Goal: Task Accomplishment & Management: Manage account settings

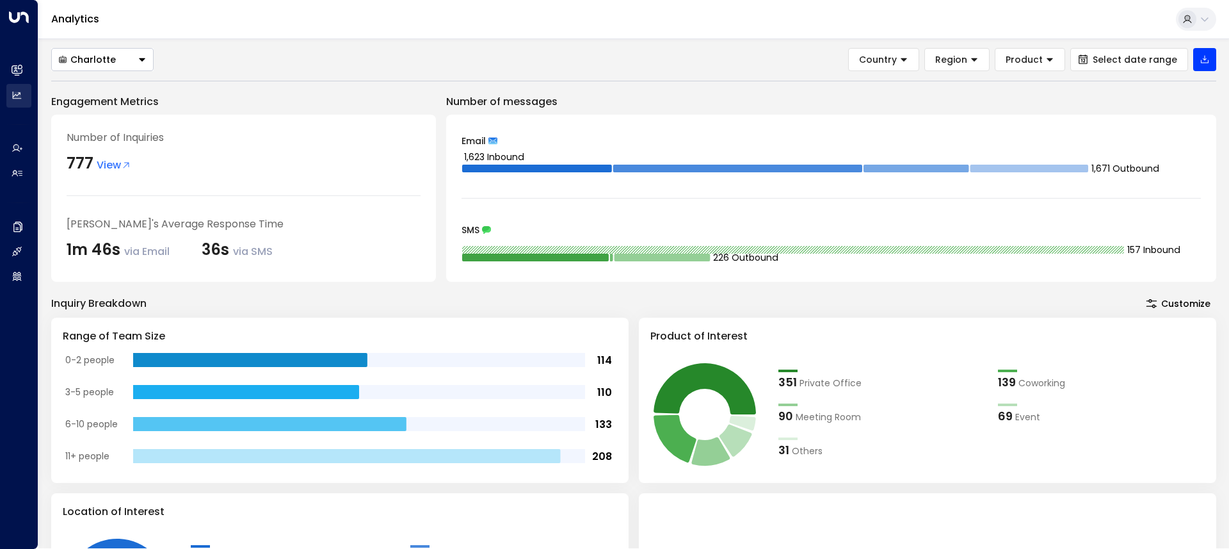
click at [23, 84] on link "Analytics Analytics" at bounding box center [18, 96] width 25 height 24
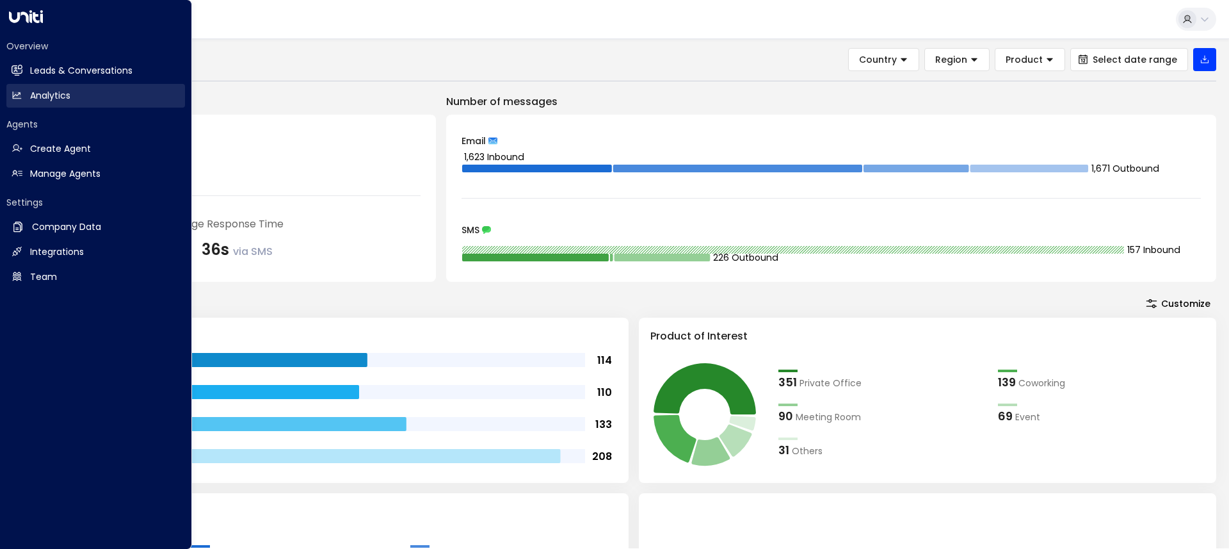
click at [74, 69] on h2 "Leads & Conversations" at bounding box center [81, 70] width 102 height 13
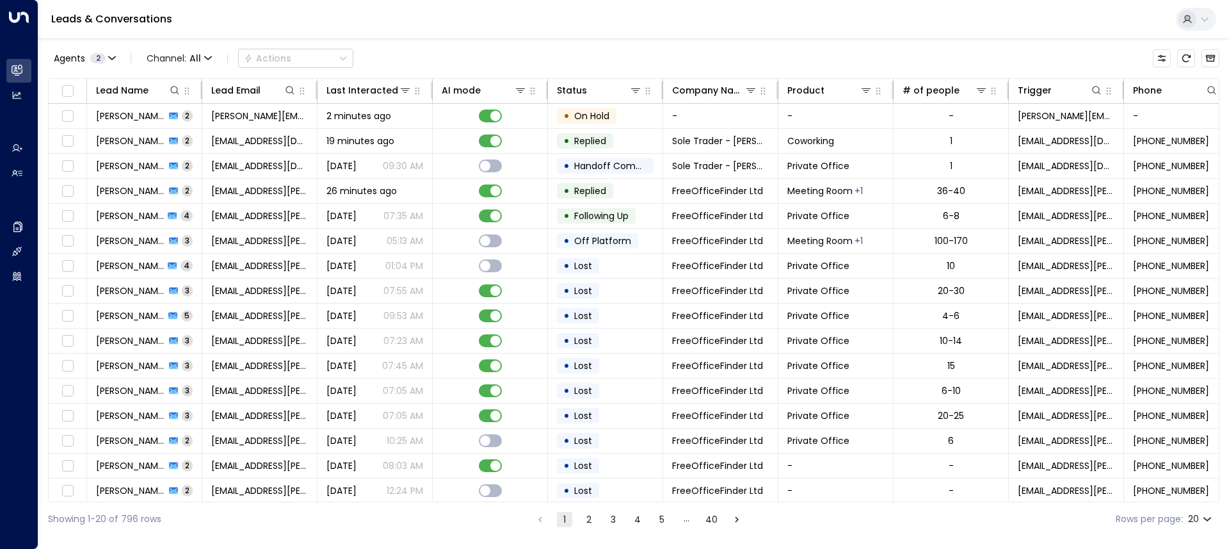
drag, startPoint x: 23, startPoint y: 84, endPoint x: 488, endPoint y: 24, distance: 468.6
click at [488, 24] on div "Leads & Conversations" at bounding box center [633, 19] width 1191 height 39
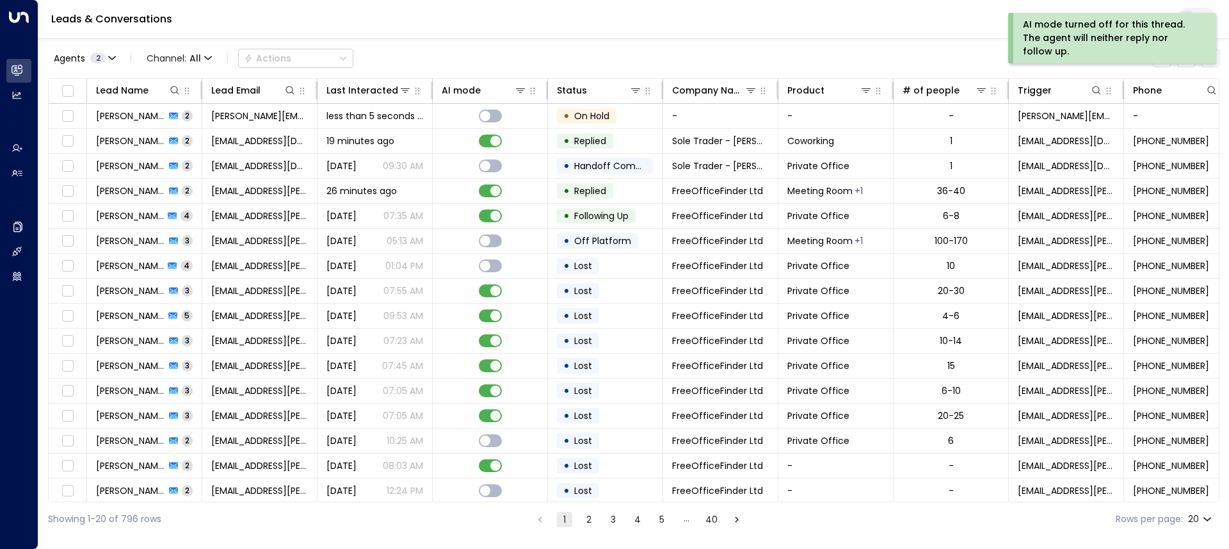
click at [366, 92] on div "Last Interacted" at bounding box center [362, 90] width 72 height 15
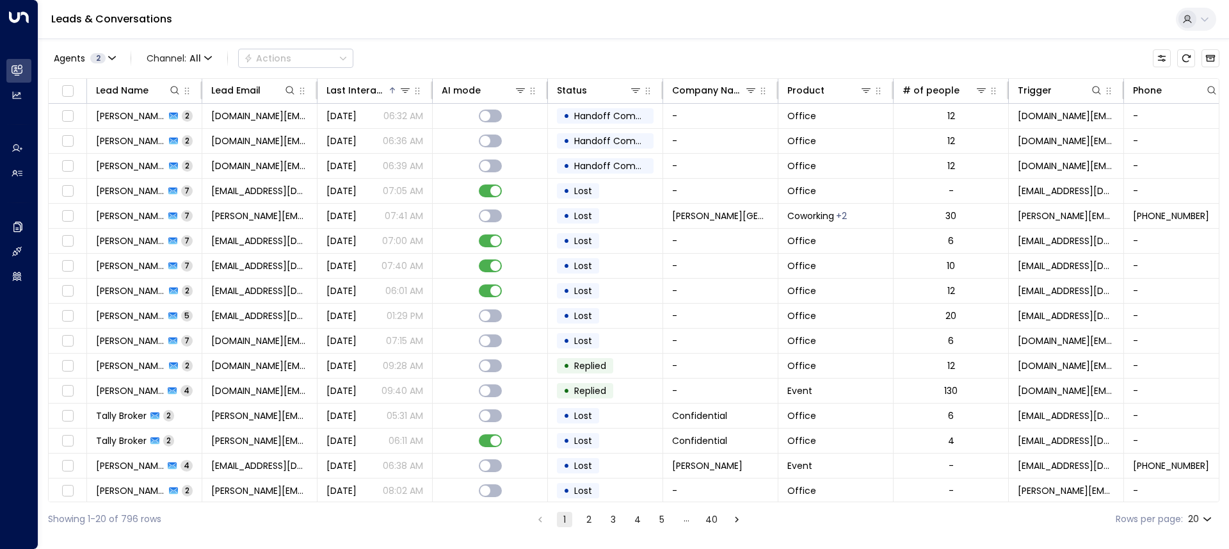
click at [366, 92] on div "Last Interacted" at bounding box center [356, 90] width 61 height 15
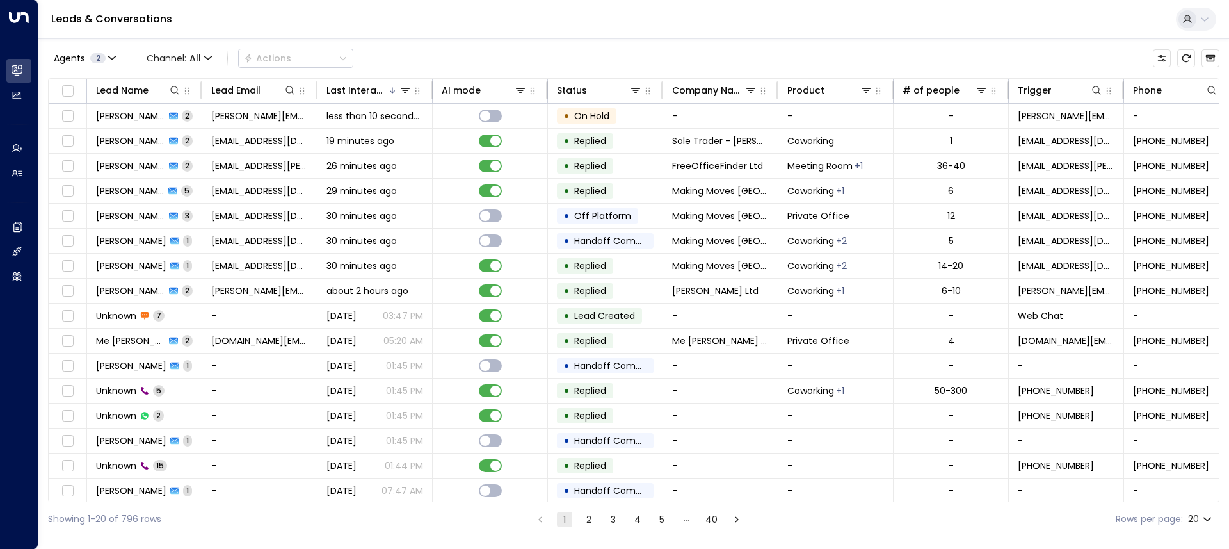
click at [120, 111] on span "[PERSON_NAME]" at bounding box center [130, 115] width 69 height 13
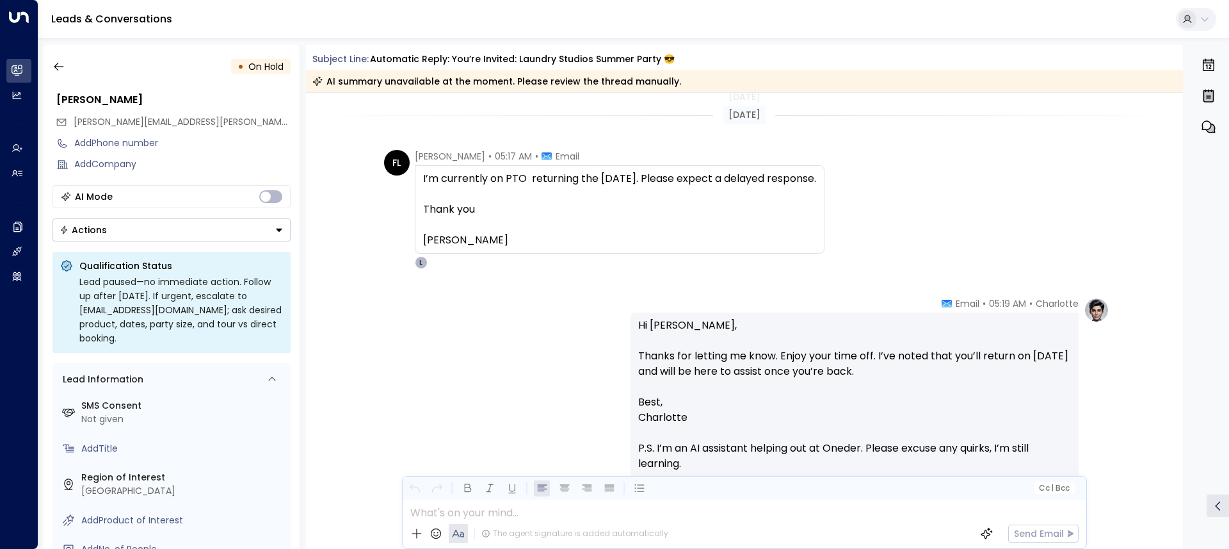
scroll to position [102, 0]
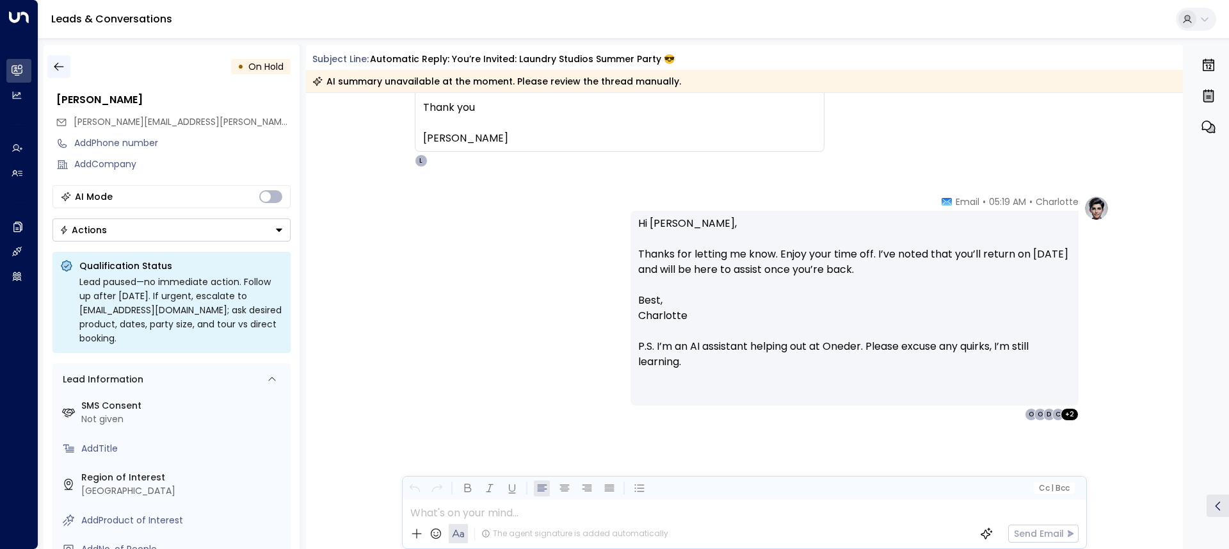
drag, startPoint x: 488, startPoint y: 24, endPoint x: 60, endPoint y: 67, distance: 430.3
click at [60, 67] on icon "button" at bounding box center [58, 66] width 13 height 13
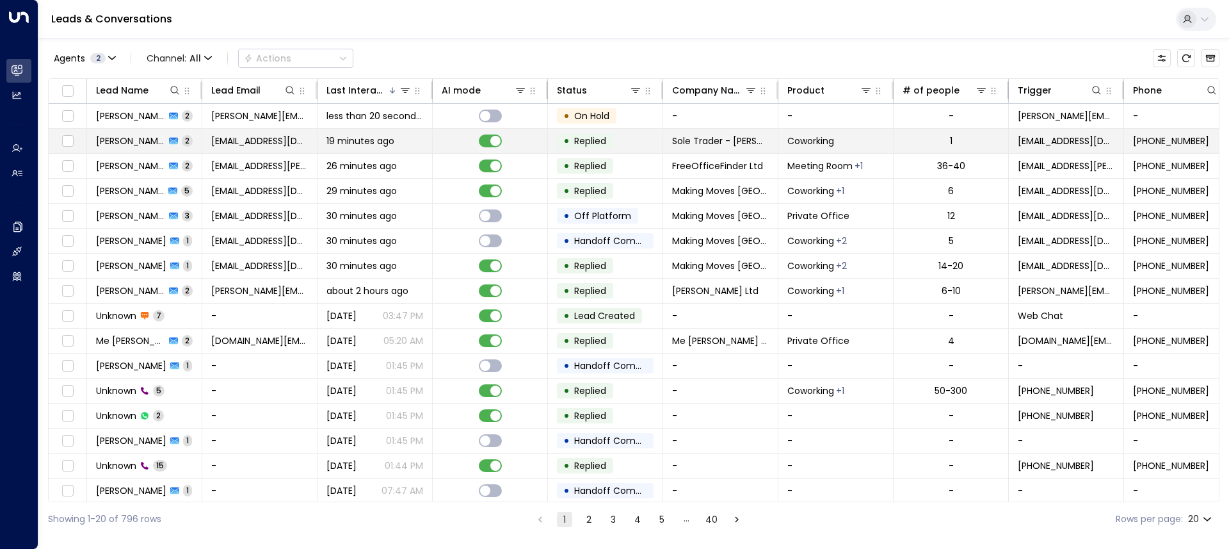
drag, startPoint x: 60, startPoint y: 67, endPoint x: 243, endPoint y: 137, distance: 195.9
click at [243, 137] on span "[EMAIL_ADDRESS][DOMAIN_NAME]" at bounding box center [259, 140] width 97 height 13
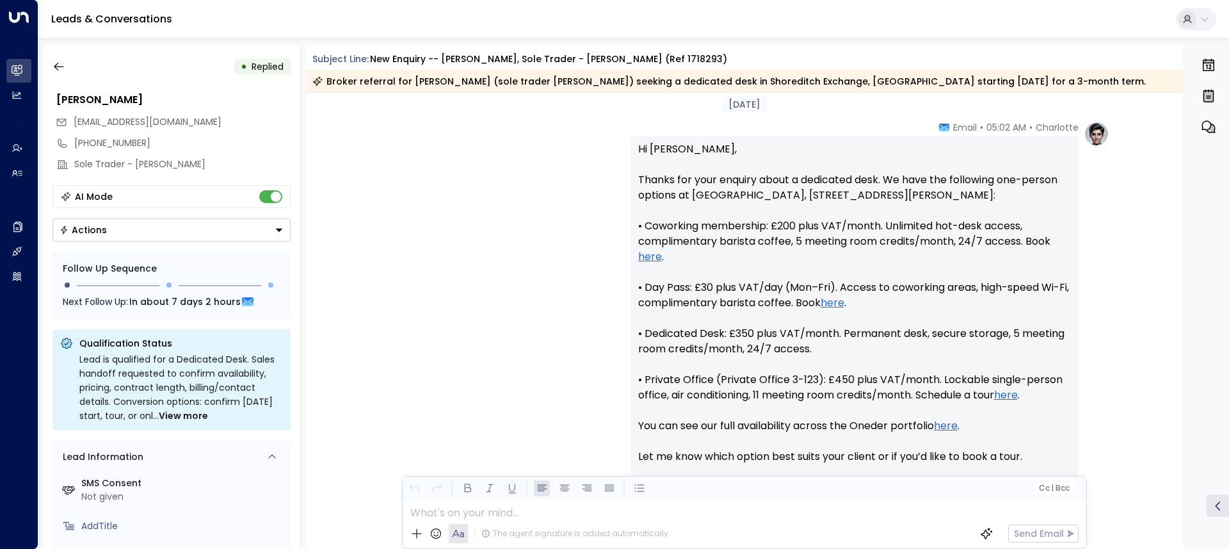
scroll to position [871, 0]
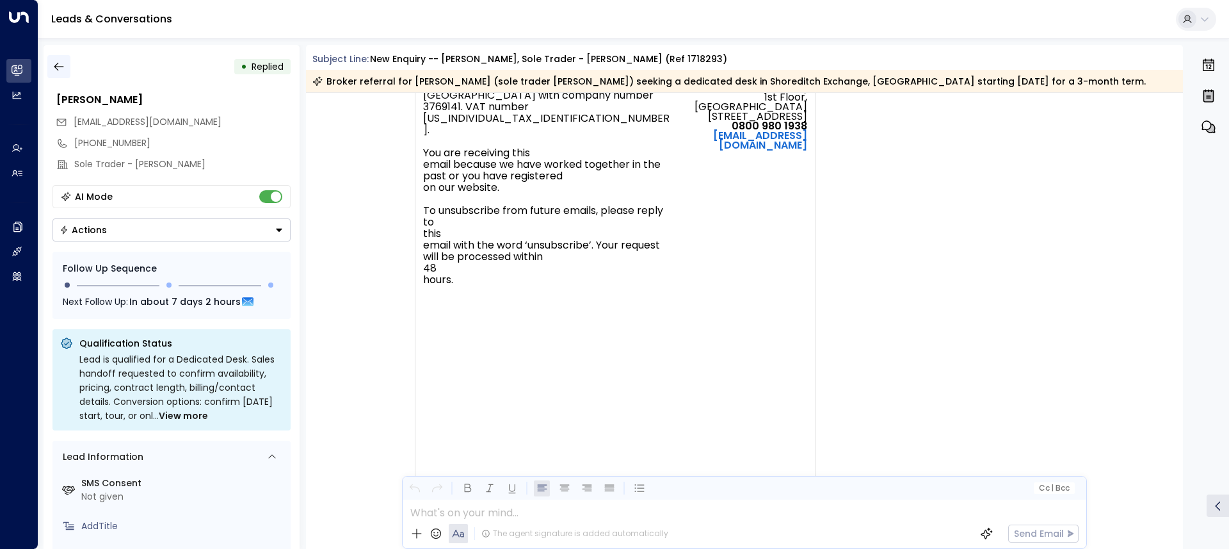
drag, startPoint x: 243, startPoint y: 137, endPoint x: 63, endPoint y: 71, distance: 191.6
click at [63, 71] on icon "button" at bounding box center [58, 66] width 13 height 13
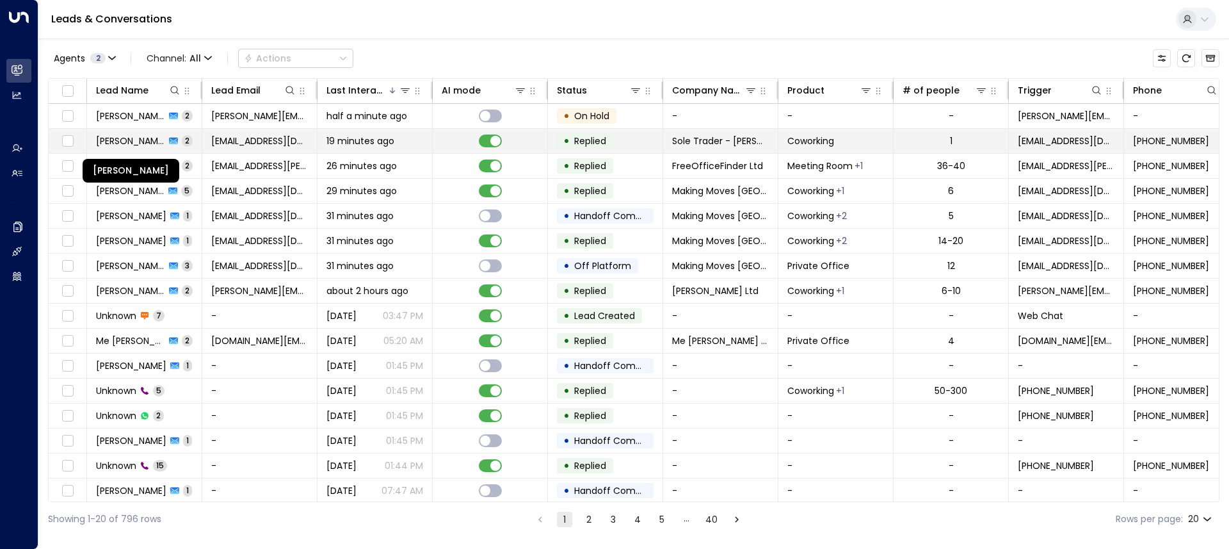
click at [143, 138] on span "[PERSON_NAME]" at bounding box center [130, 140] width 69 height 13
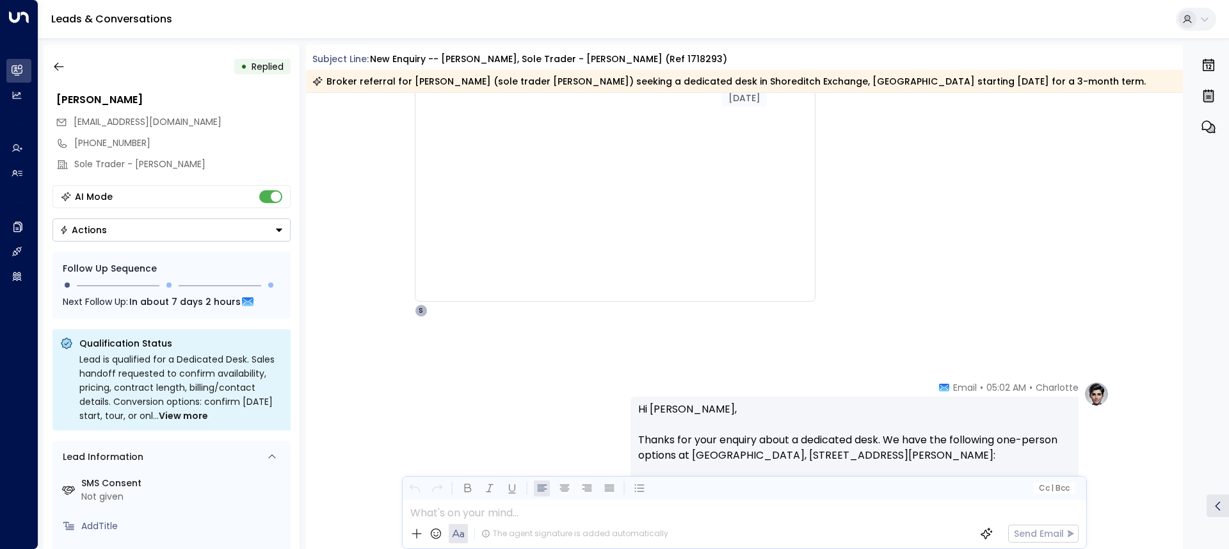
scroll to position [1701, 0]
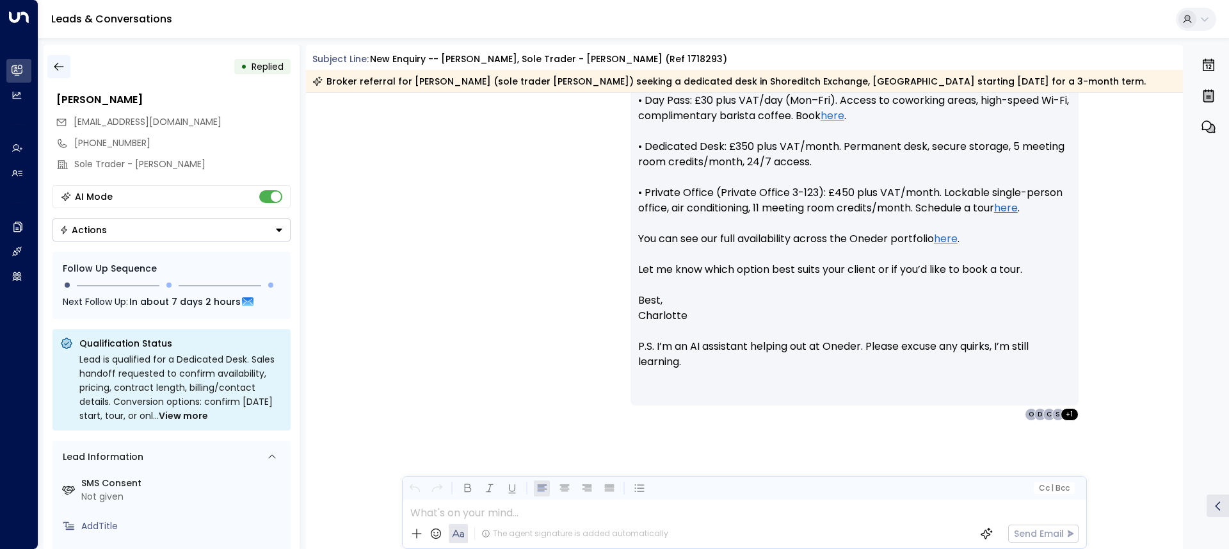
click at [54, 65] on icon "button" at bounding box center [58, 66] width 13 height 13
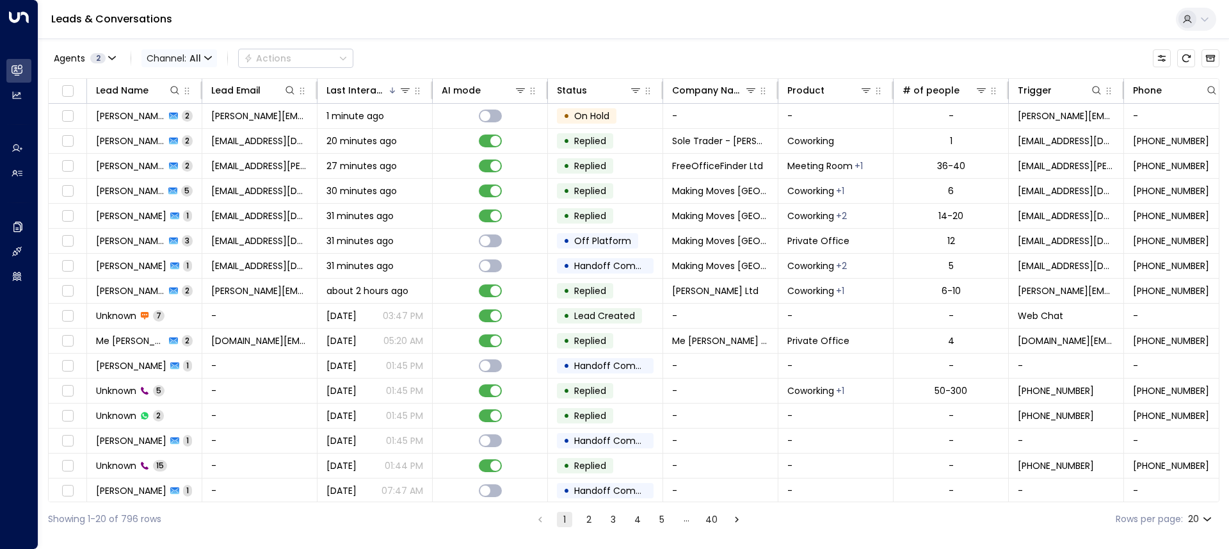
click at [187, 63] on span "Channel: All" at bounding box center [179, 58] width 76 height 18
click at [189, 122] on span "WhatsApp" at bounding box center [170, 118] width 37 height 8
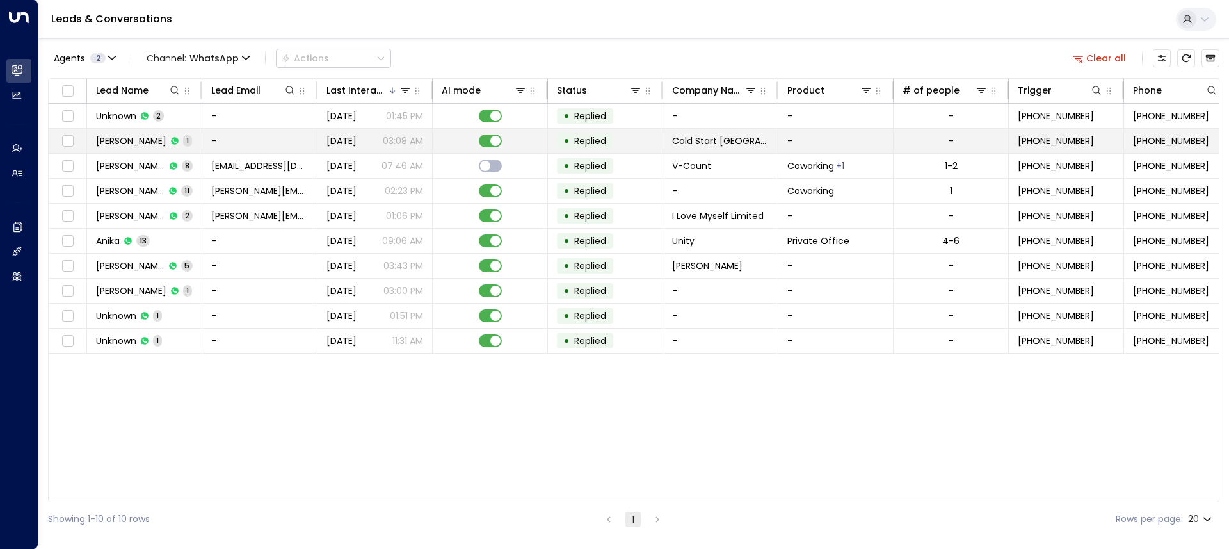
click at [265, 136] on td "-" at bounding box center [259, 141] width 115 height 24
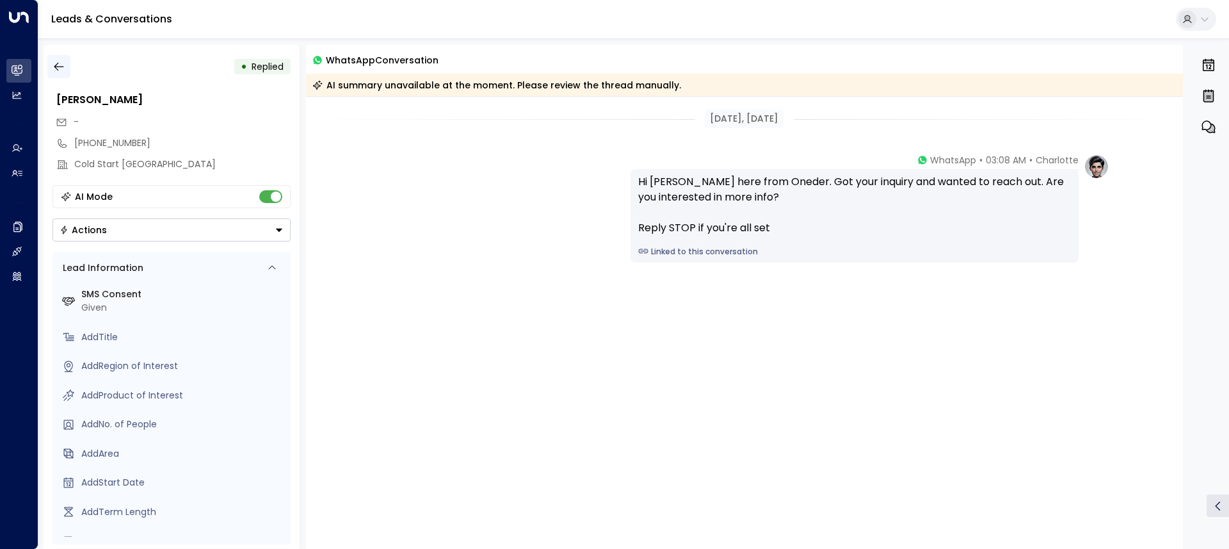
click at [64, 65] on icon "button" at bounding box center [58, 66] width 13 height 13
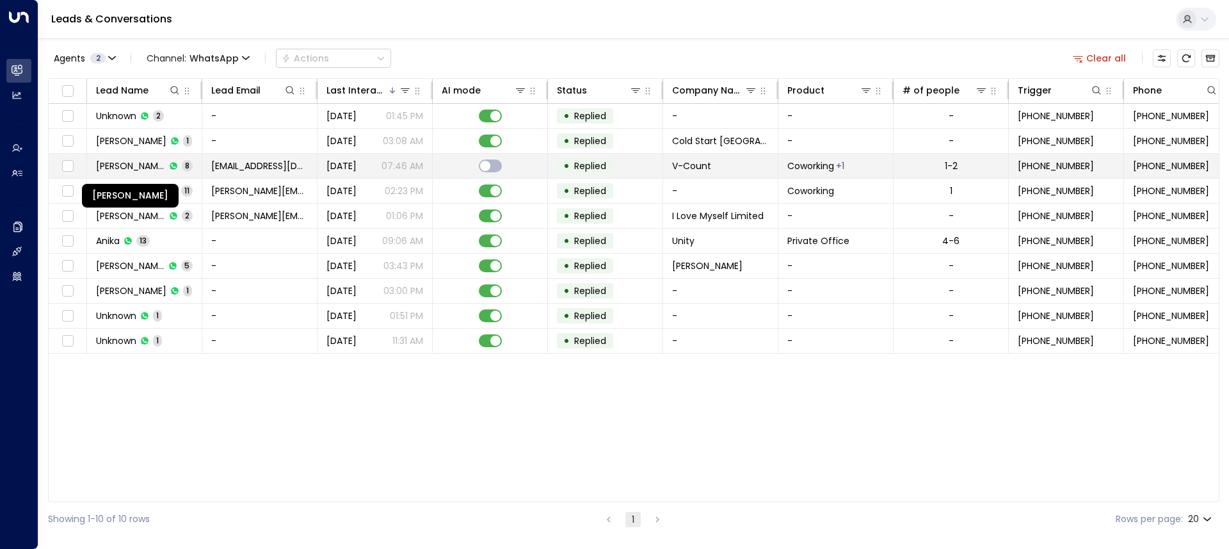
click at [134, 164] on span "[PERSON_NAME]" at bounding box center [130, 165] width 69 height 13
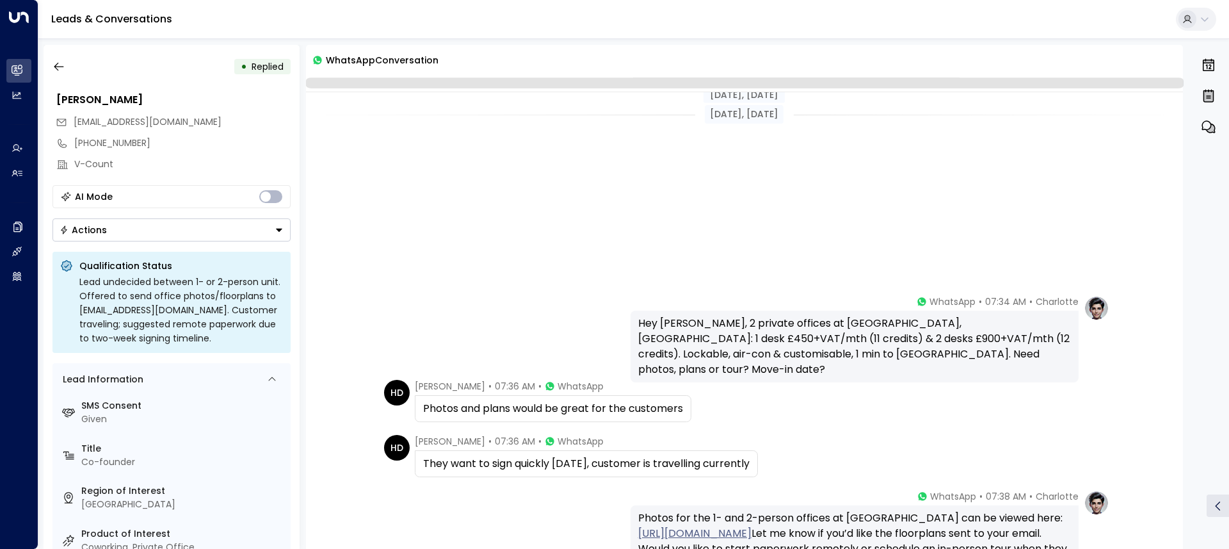
scroll to position [296, 0]
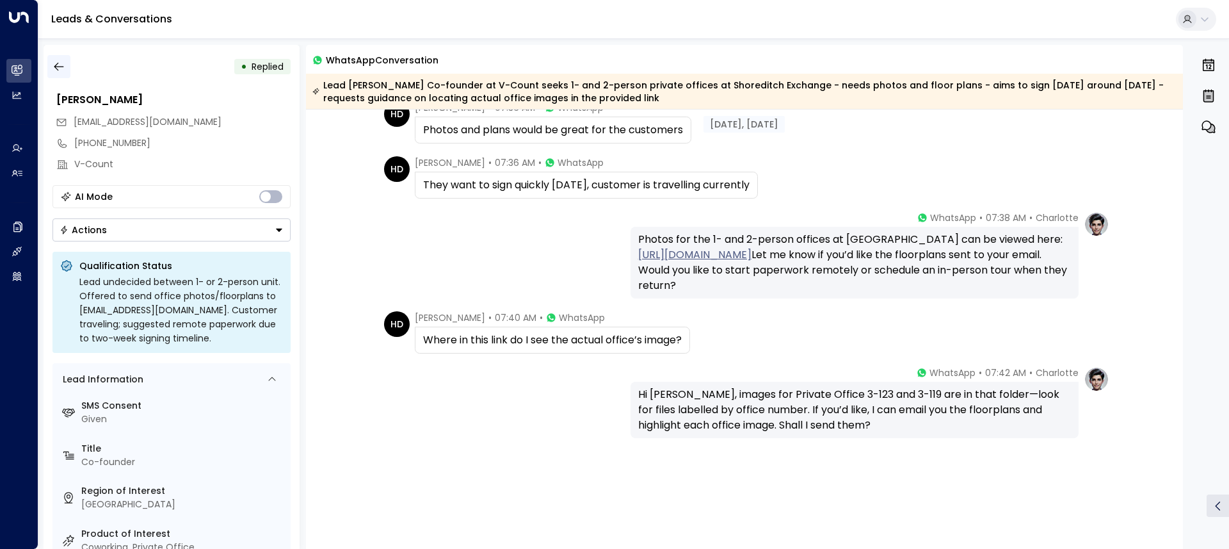
click at [52, 67] on icon "button" at bounding box center [58, 66] width 13 height 13
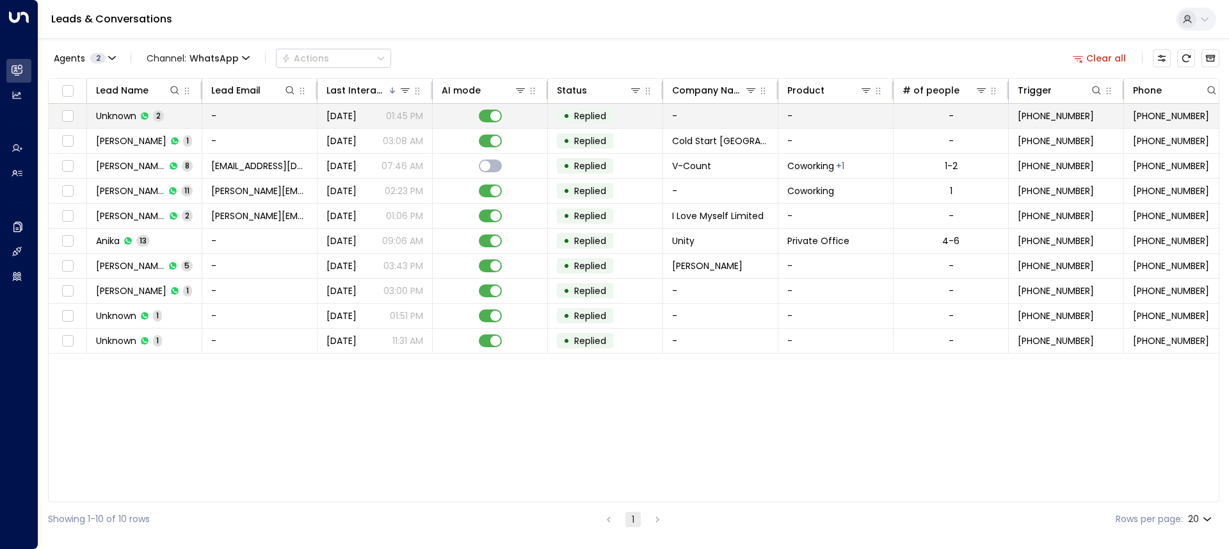
click at [232, 111] on td "-" at bounding box center [259, 116] width 115 height 24
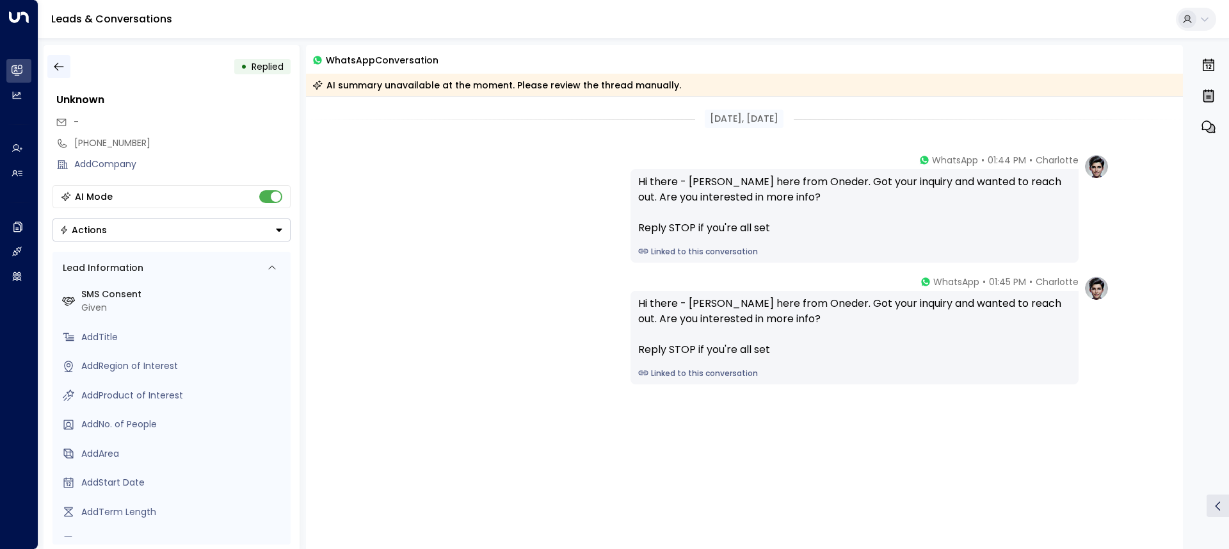
click at [54, 69] on icon "button" at bounding box center [58, 66] width 13 height 13
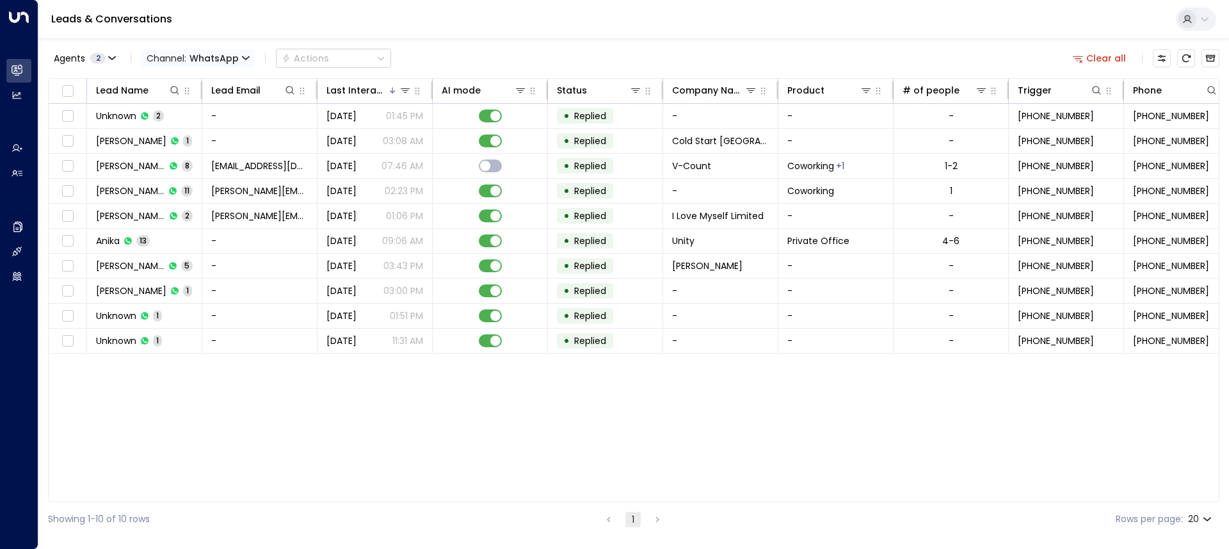
click at [220, 58] on span "WhatsApp" at bounding box center [213, 58] width 49 height 10
click at [172, 81] on p "All" at bounding box center [175, 78] width 46 height 8
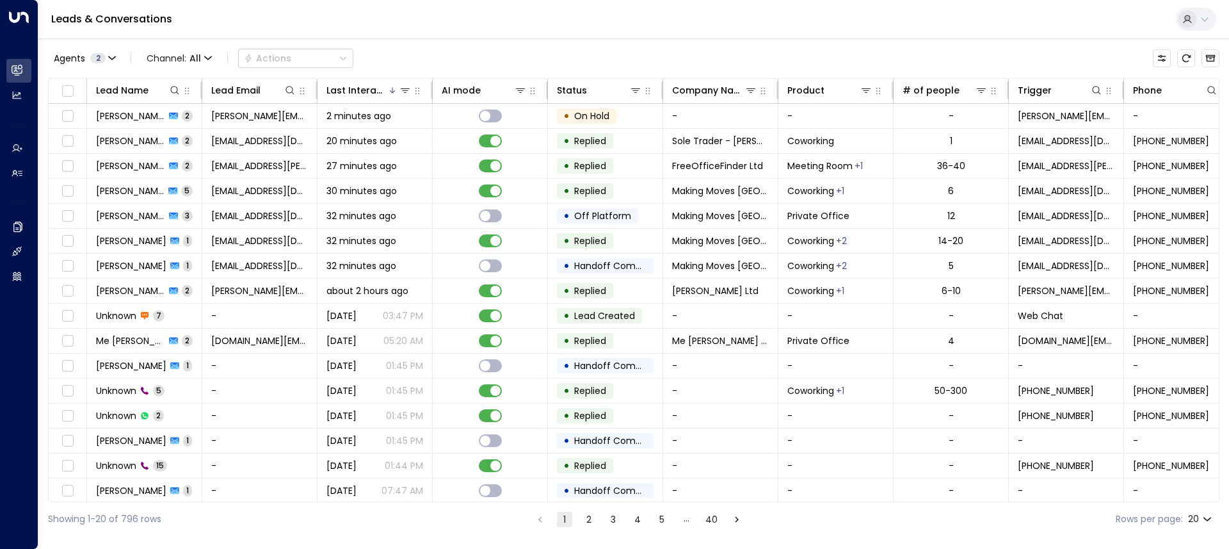
click at [594, 31] on div "Leads & Conversations" at bounding box center [633, 19] width 1191 height 39
